Goal: Use online tool/utility: Use online tool/utility

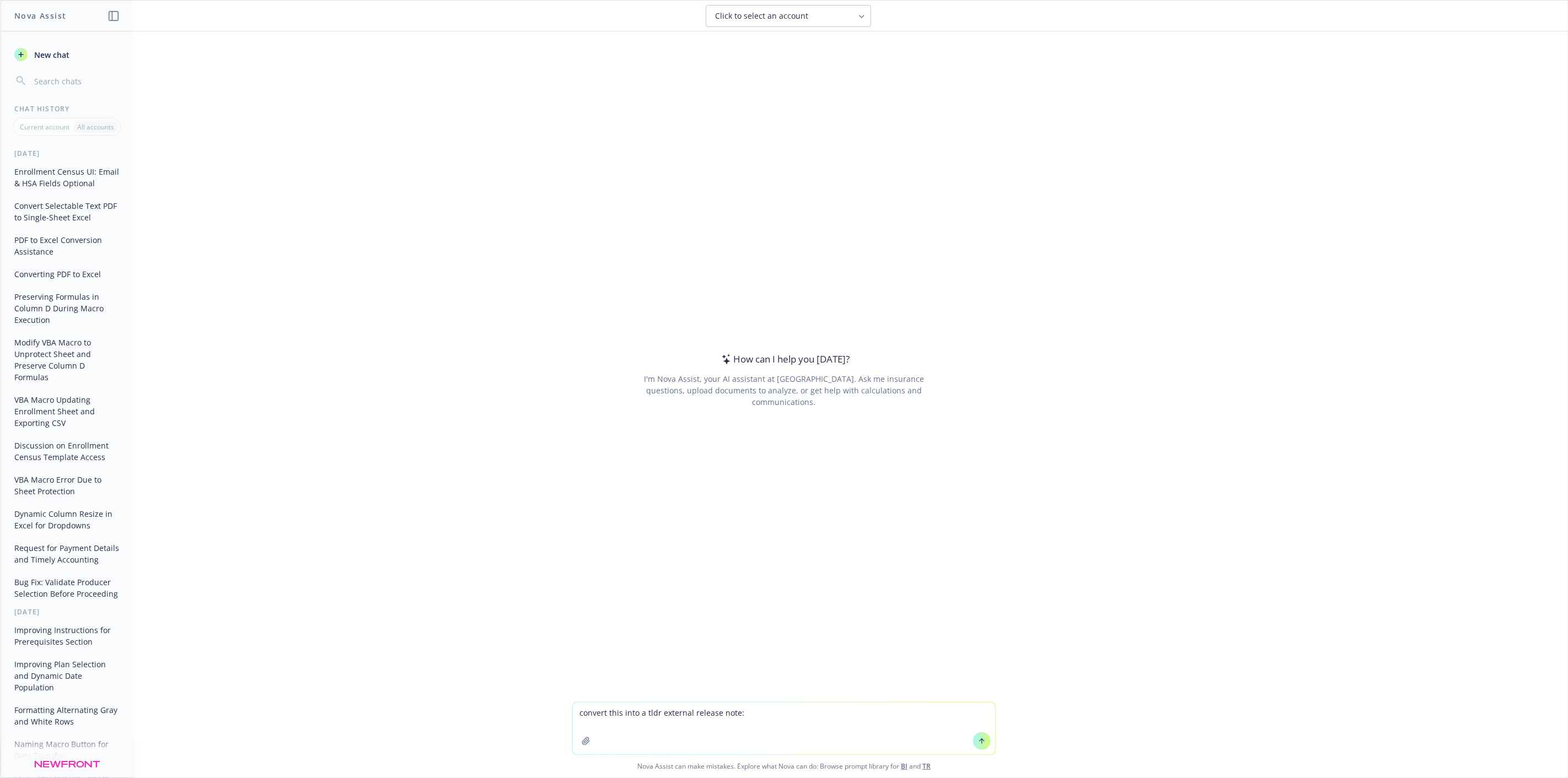
type textarea "convert this into a tldr external release note: External release notes: updated…"
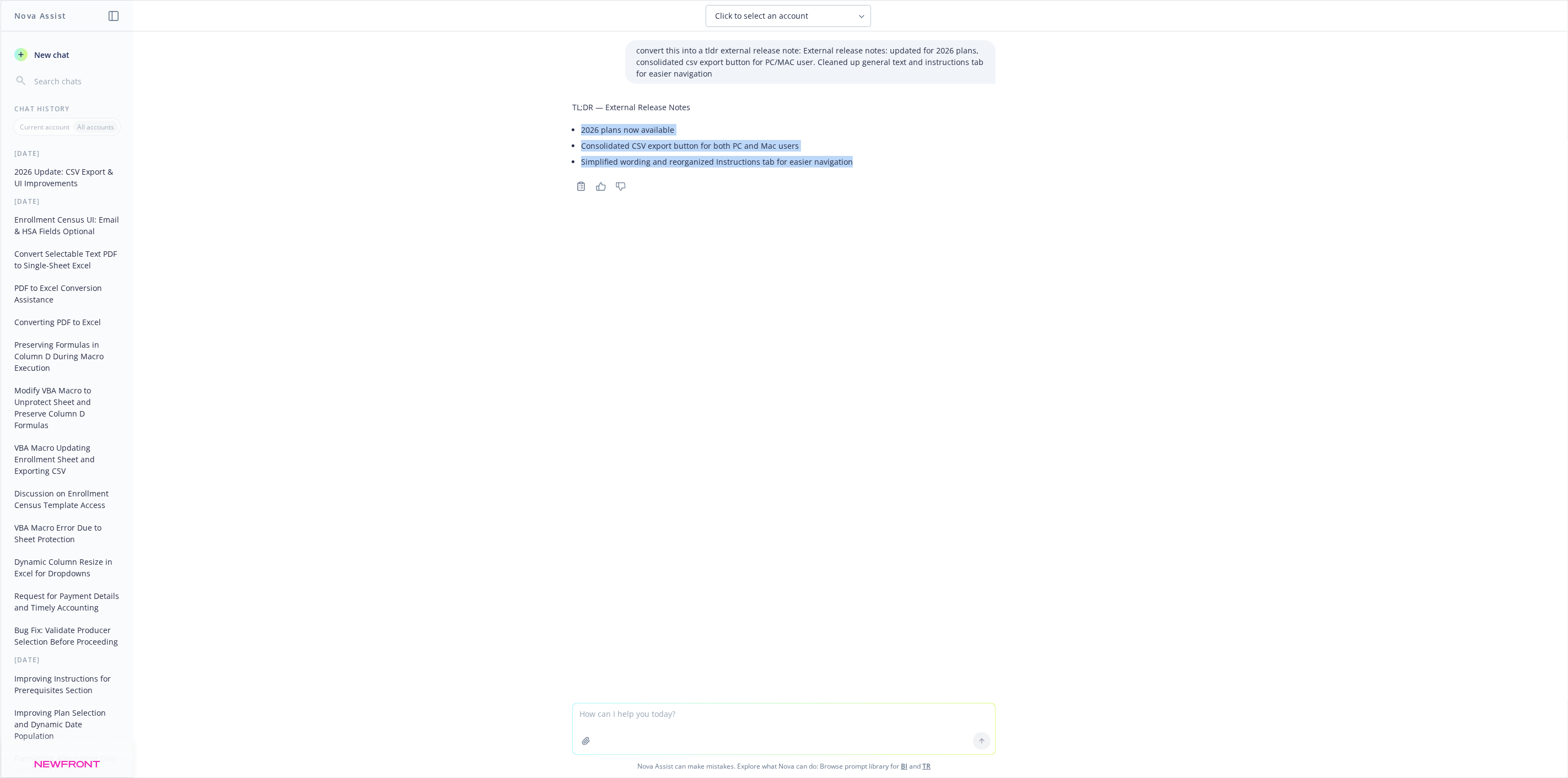
drag, startPoint x: 843, startPoint y: 163, endPoint x: 570, endPoint y: 133, distance: 274.6
click at [572, 133] on div "TL;DR — External Release Notes 2026 plans now available Consolidated CSV export…" at bounding box center [784, 135] width 423 height 77
copy ul "2026 plans now available Consolidated CSV export button for both PC and Mac use…"
